Goal: Transaction & Acquisition: Obtain resource

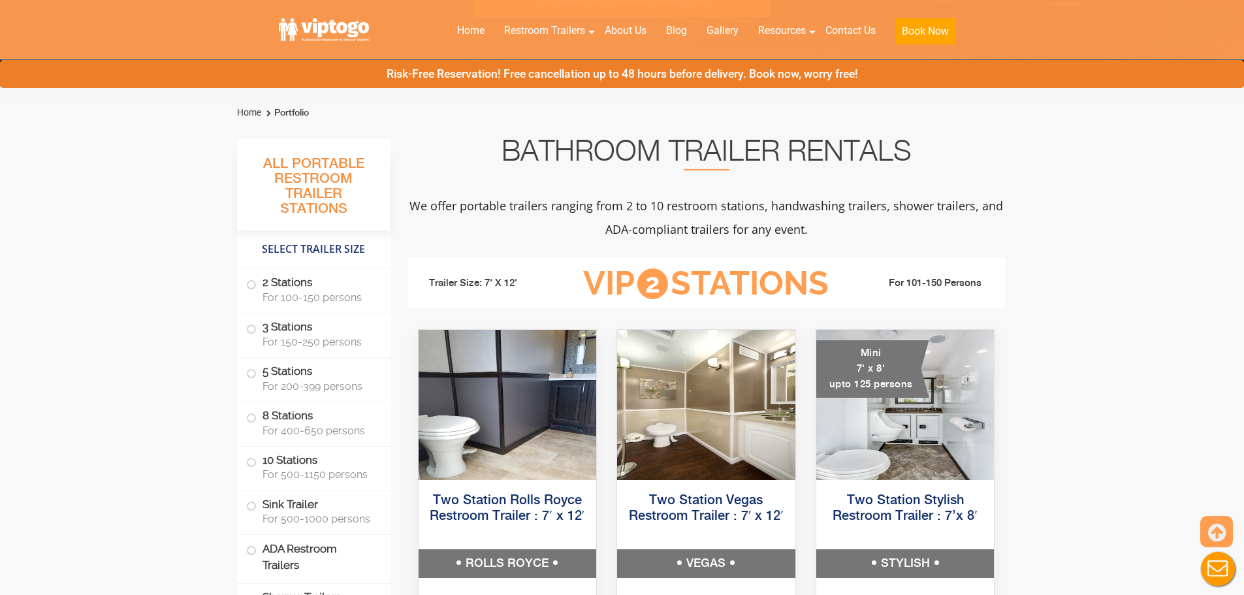
scroll to position [392, 0]
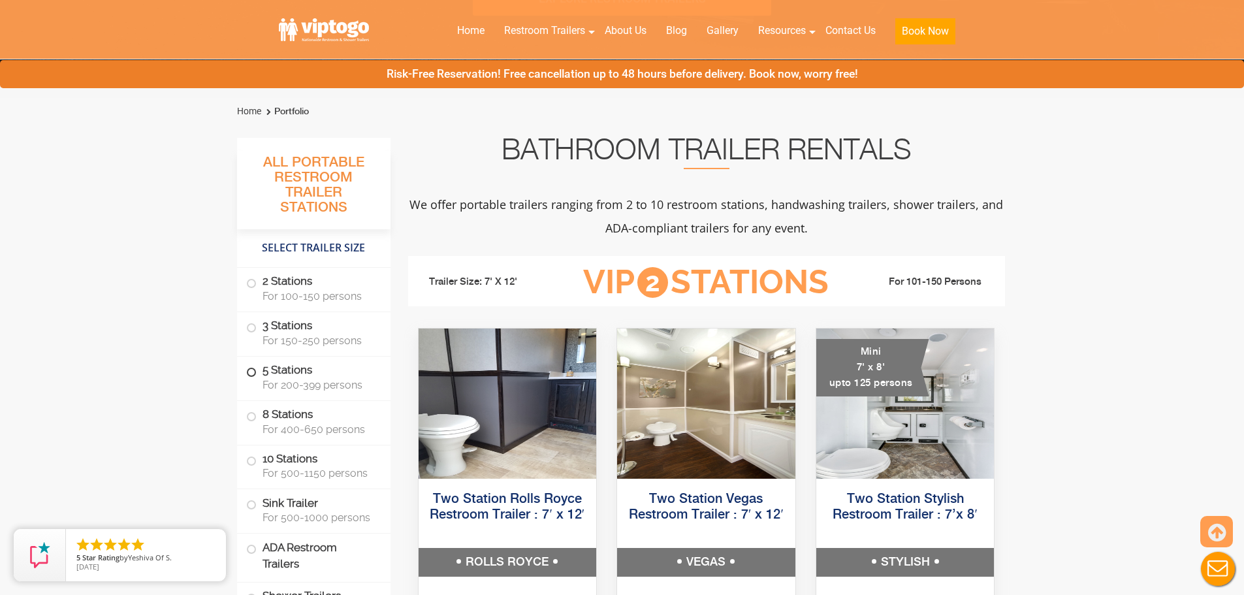
click at [329, 374] on label "5 Stations For 200-399 persons" at bounding box center [313, 377] width 135 height 40
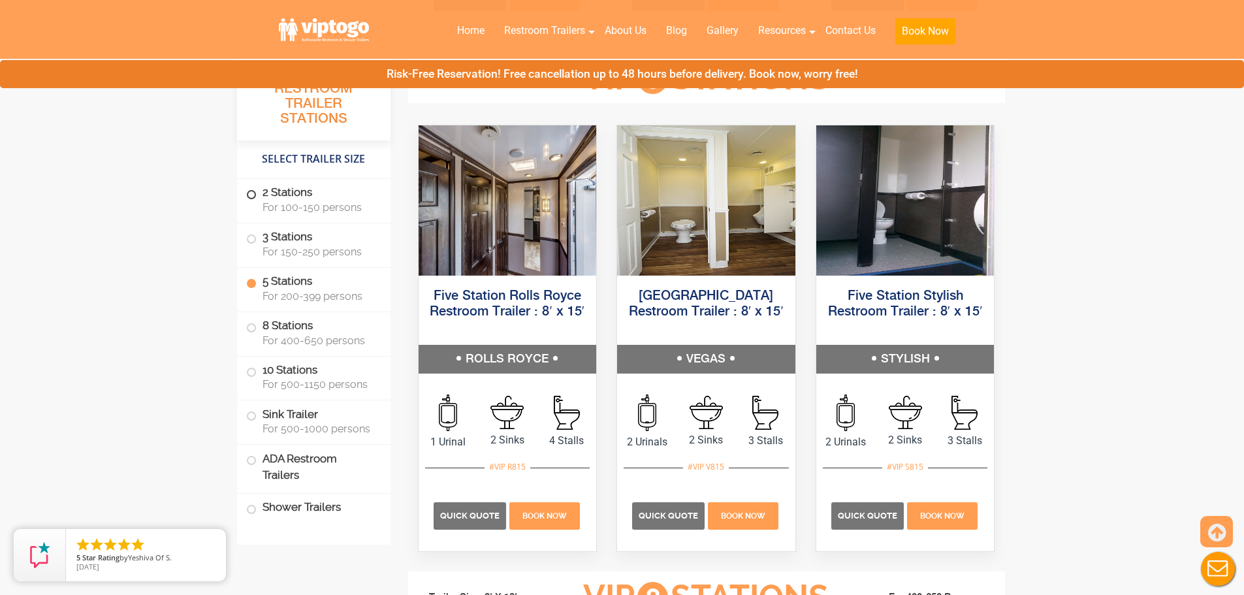
click at [304, 215] on label "2 Stations For 100-150 persons" at bounding box center [313, 199] width 135 height 40
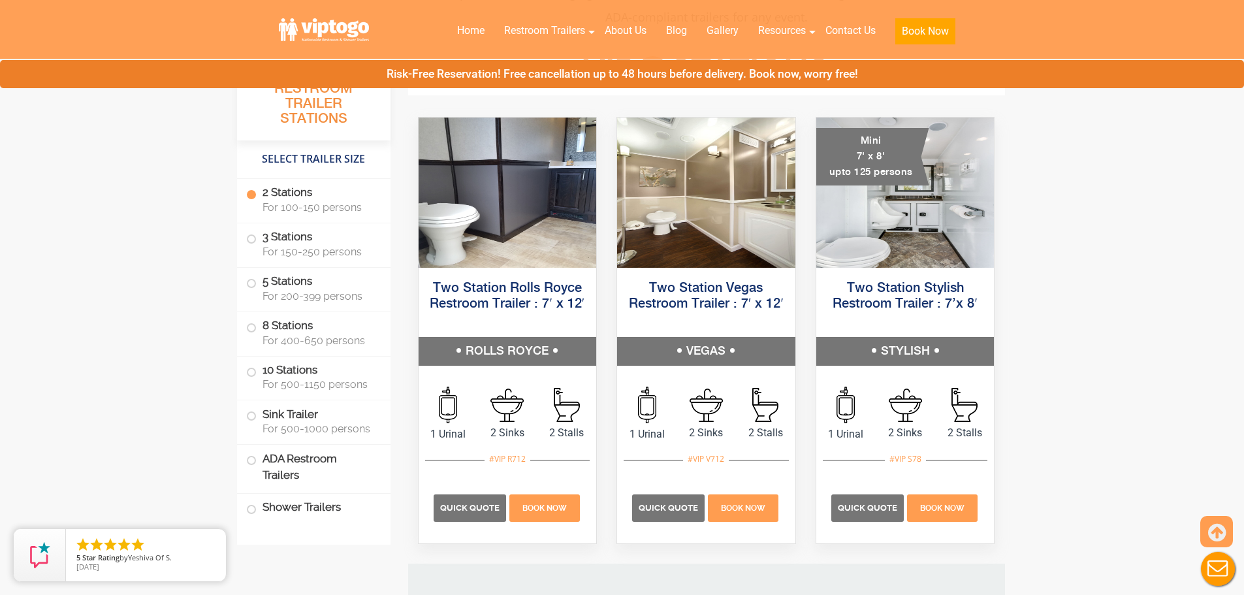
scroll to position [595, 0]
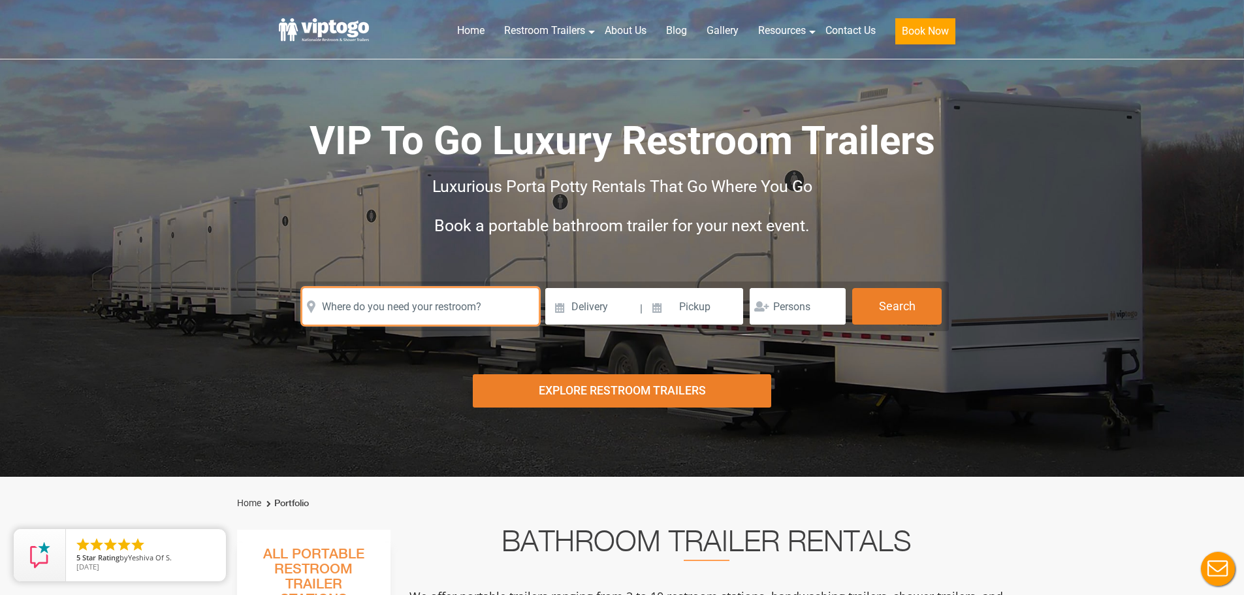
click at [443, 312] on input "text" at bounding box center [420, 306] width 236 height 37
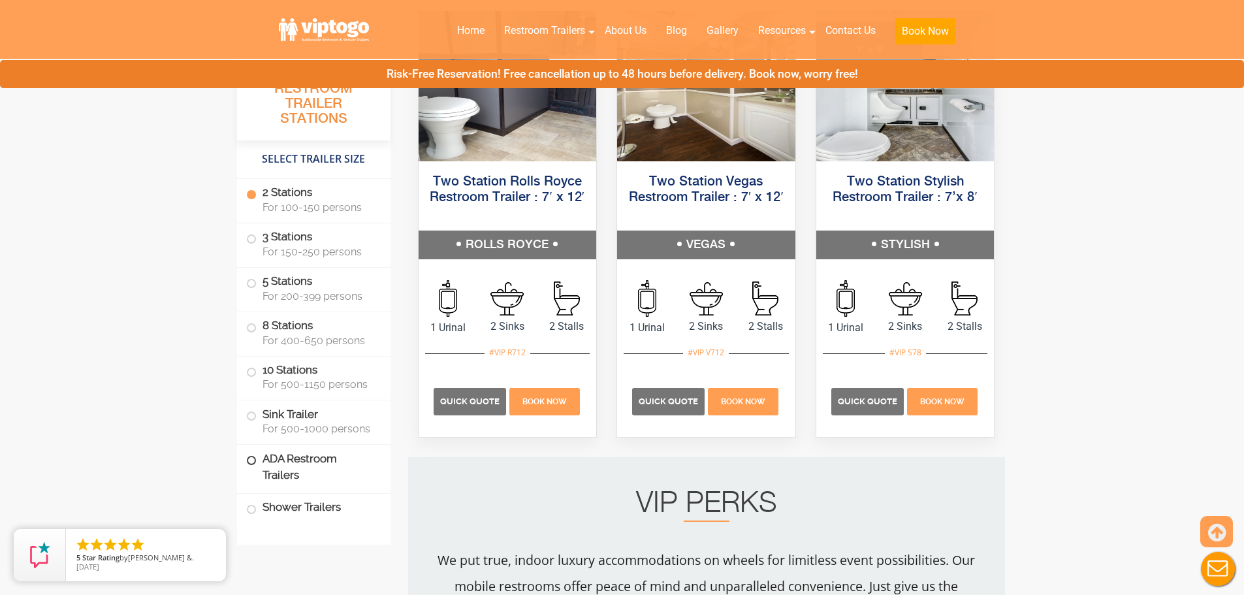
scroll to position [718, 0]
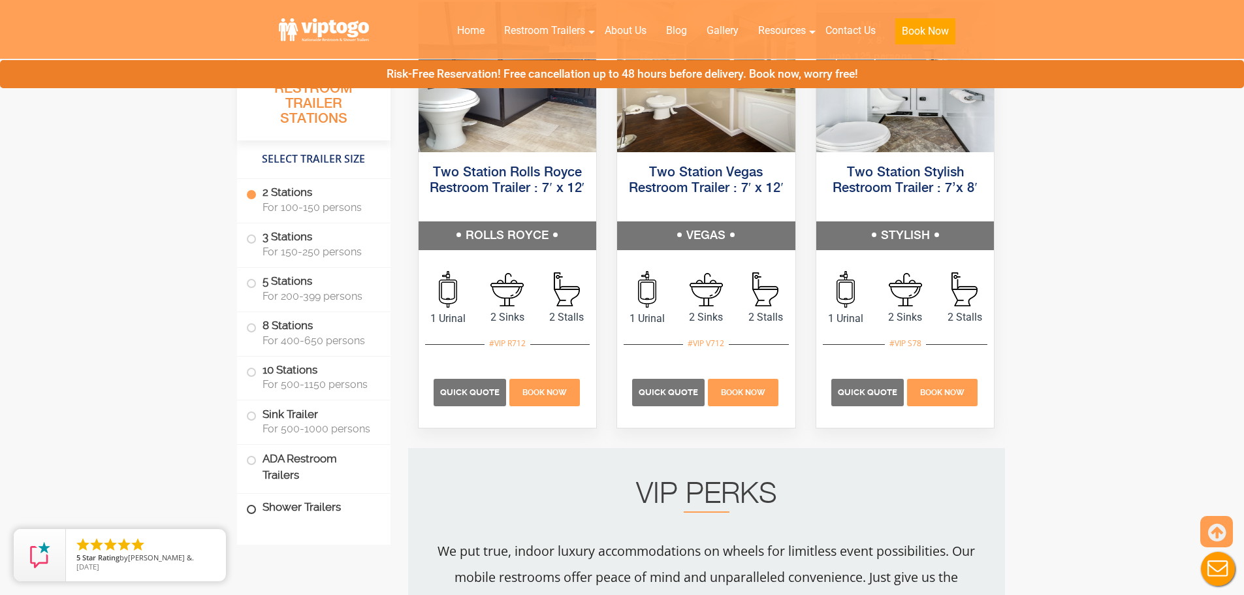
click at [315, 516] on label "Shower Trailers" at bounding box center [313, 508] width 135 height 28
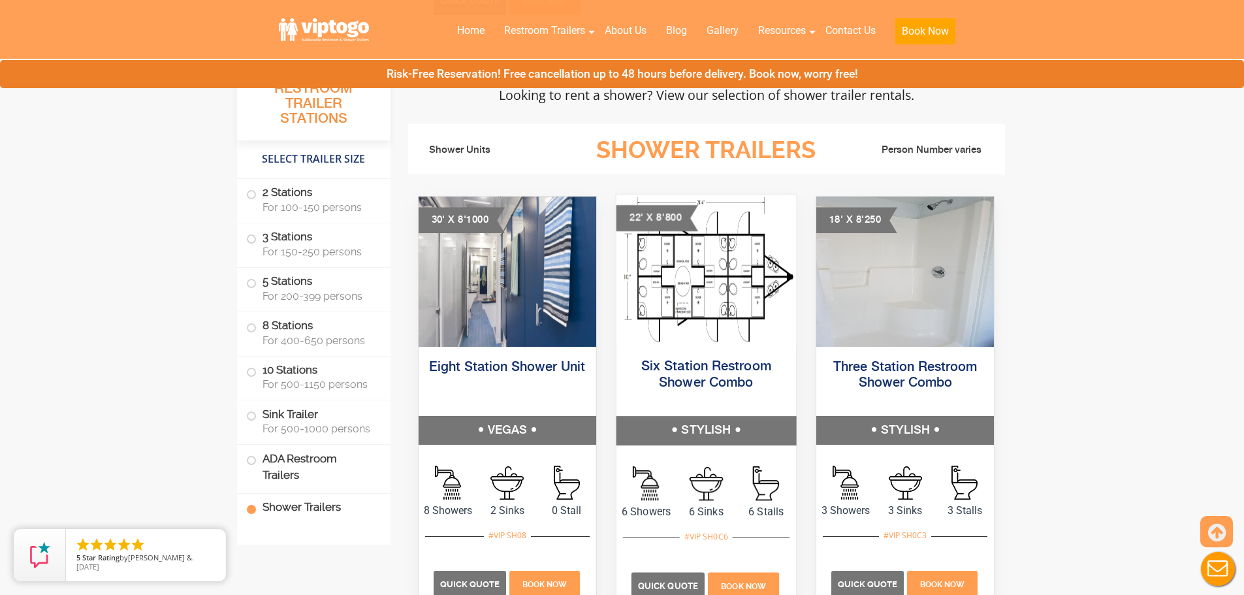
scroll to position [5029, 0]
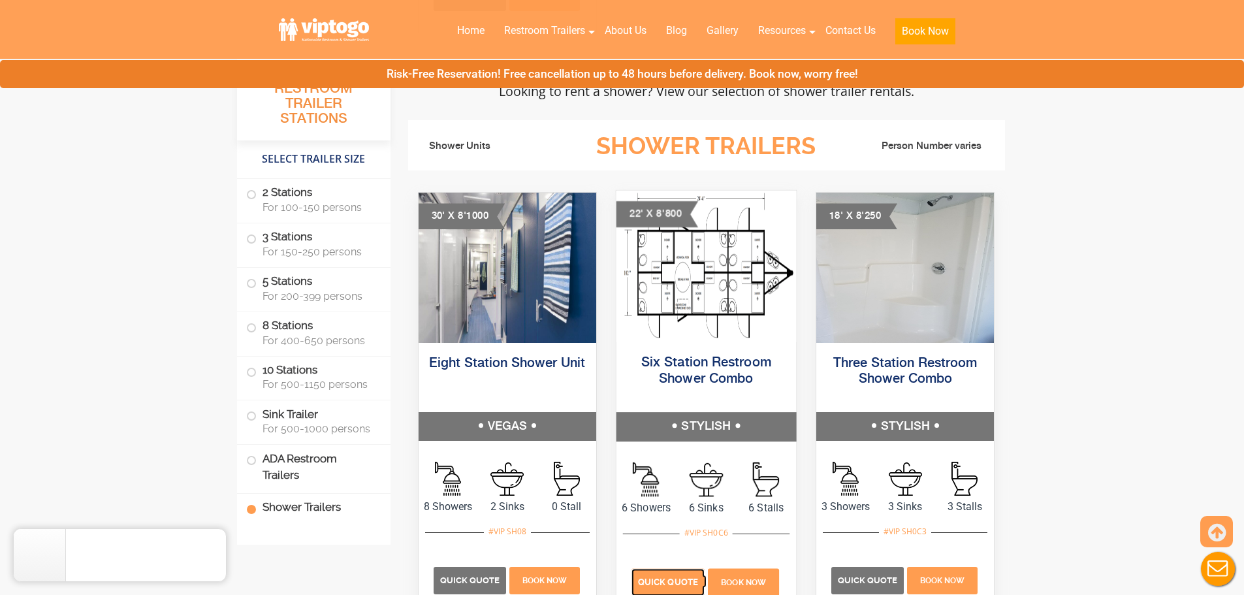
click at [663, 584] on span "Quick Quote" at bounding box center [668, 582] width 60 height 10
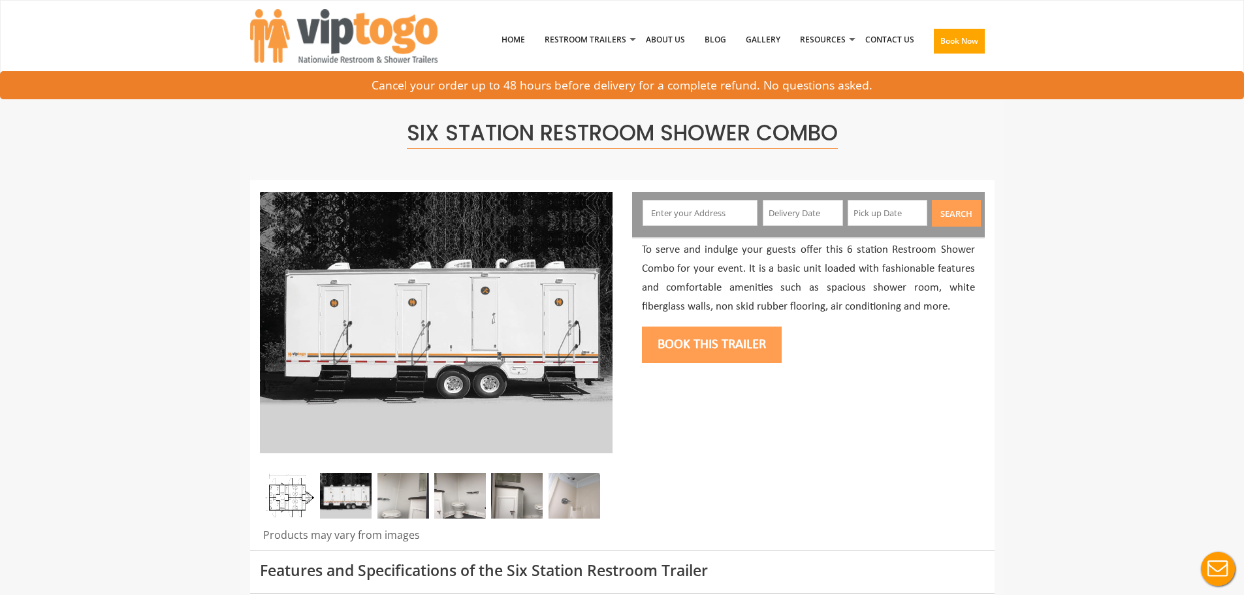
click at [703, 210] on input "text" at bounding box center [700, 213] width 115 height 26
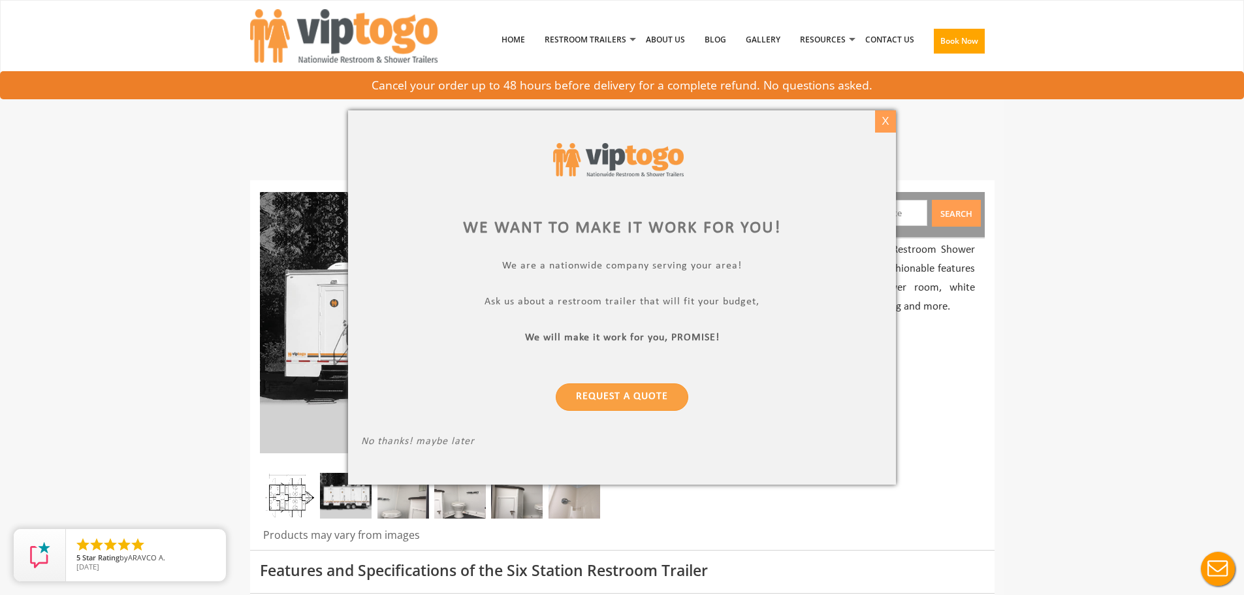
click at [880, 125] on div "X" at bounding box center [885, 121] width 20 height 22
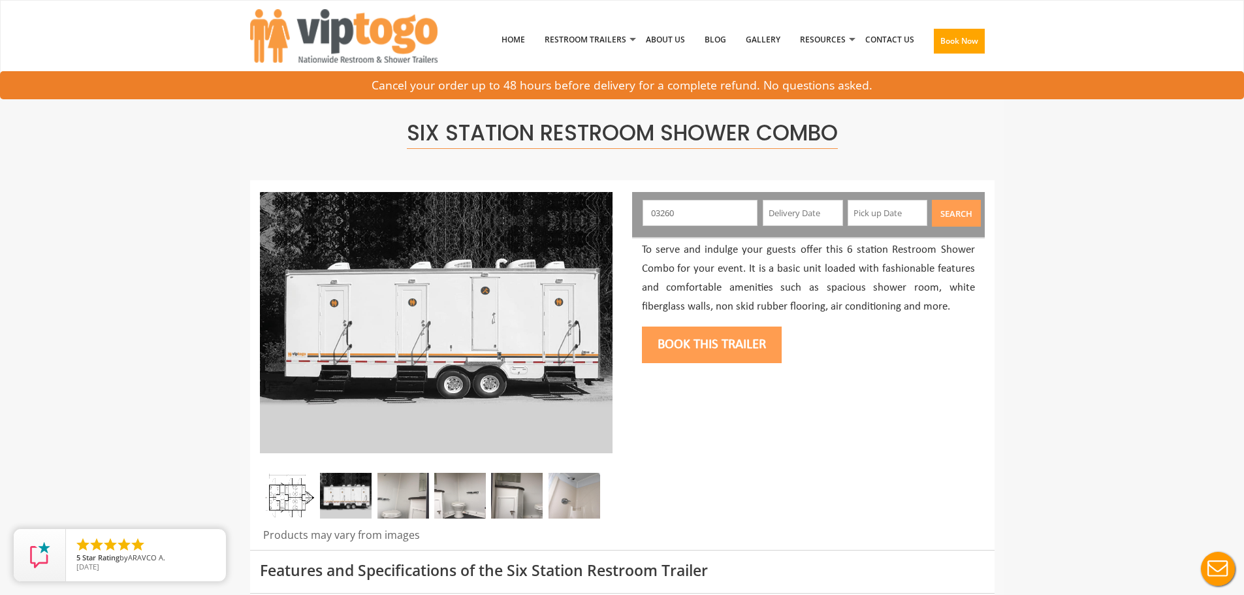
click at [692, 216] on input "03260" at bounding box center [700, 213] width 115 height 26
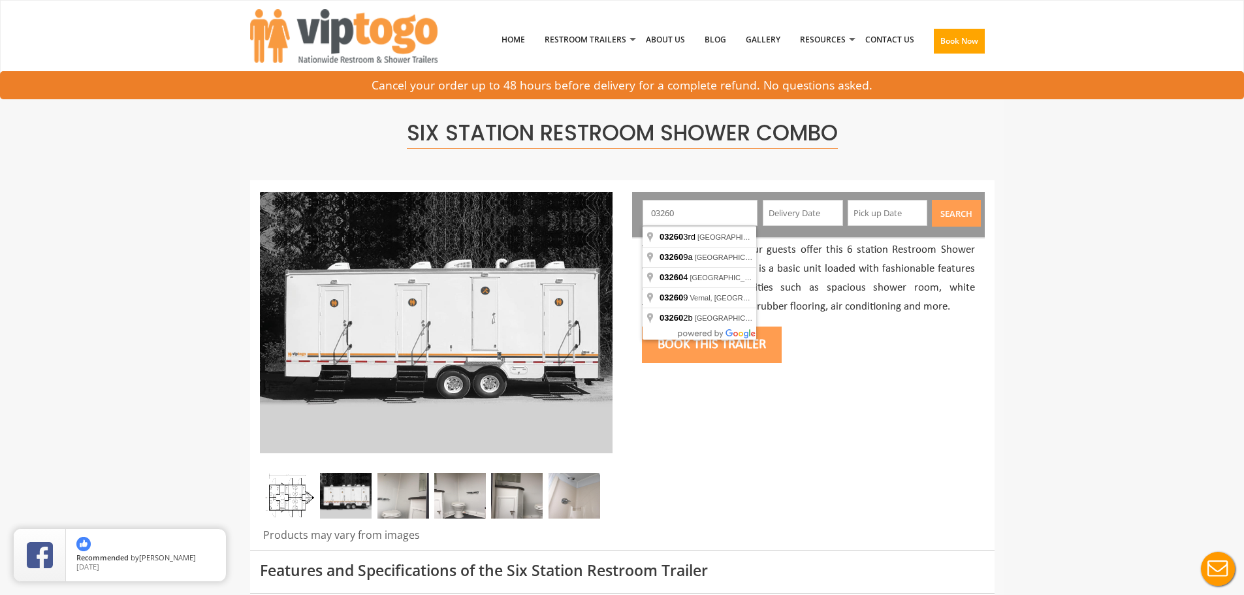
drag, startPoint x: 689, startPoint y: 211, endPoint x: 519, endPoint y: 204, distance: 170.0
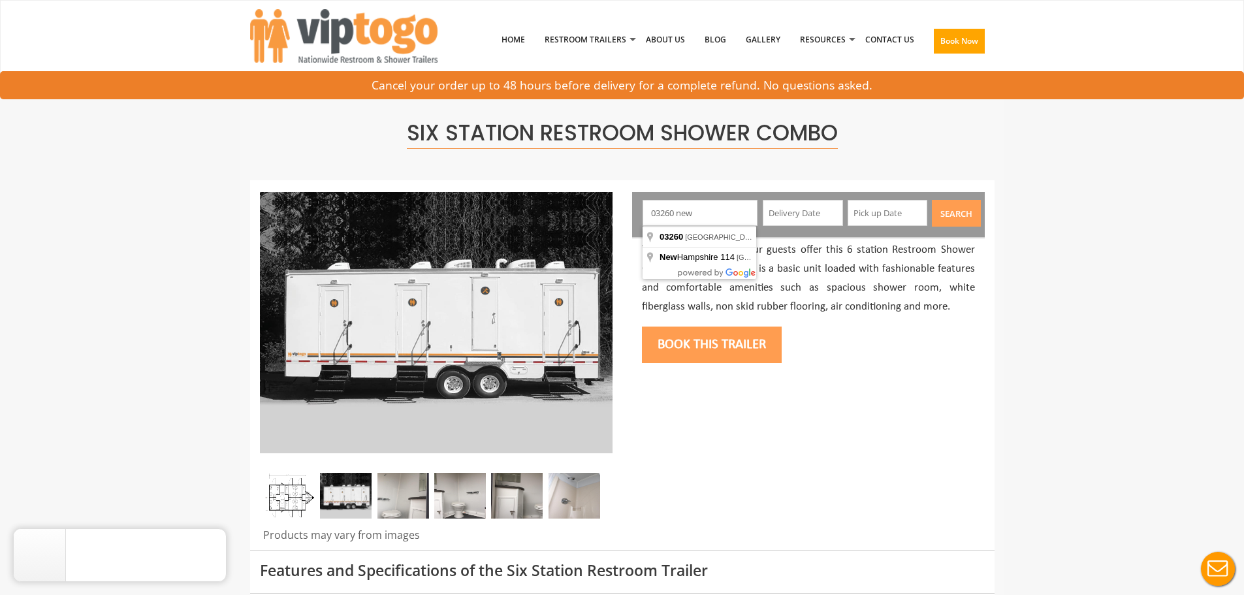
drag, startPoint x: 606, startPoint y: 204, endPoint x: 556, endPoint y: 204, distance: 50.3
type input "New Hampshire, USA"
